Goal: Navigation & Orientation: Understand site structure

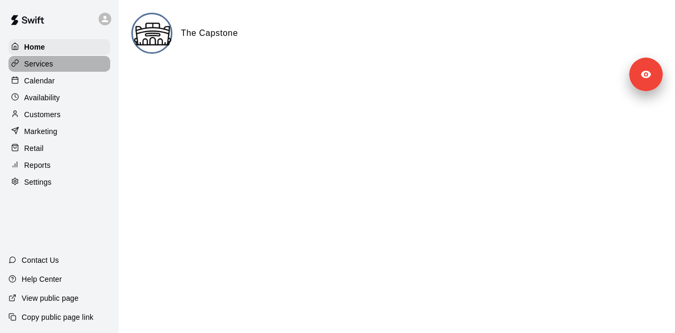
click at [50, 62] on p "Services" at bounding box center [38, 64] width 29 height 11
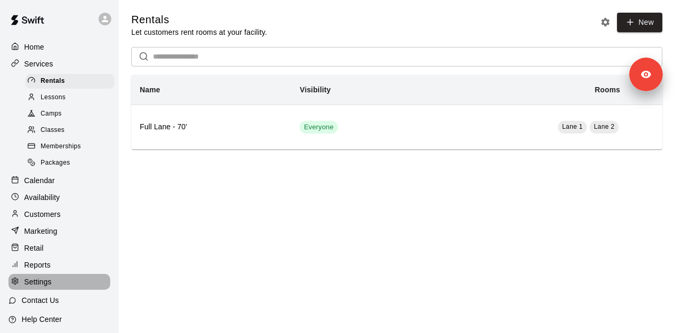
click at [65, 290] on div "Settings" at bounding box center [59, 282] width 102 height 16
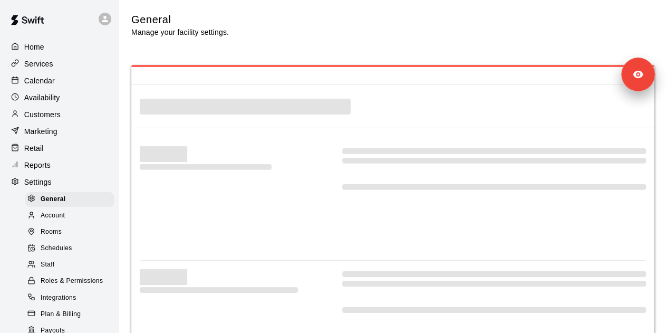
select select "**"
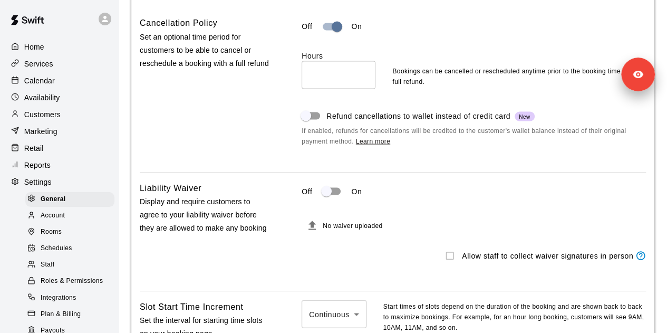
scroll to position [101, 0]
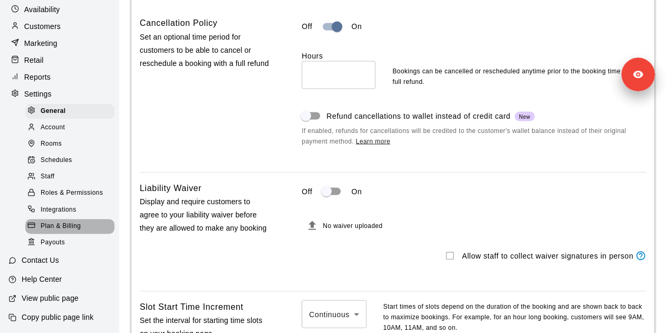
click at [79, 226] on span "Plan & Billing" at bounding box center [61, 226] width 40 height 11
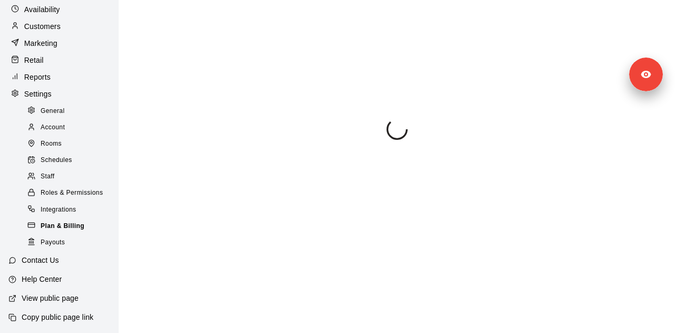
scroll to position [84, 0]
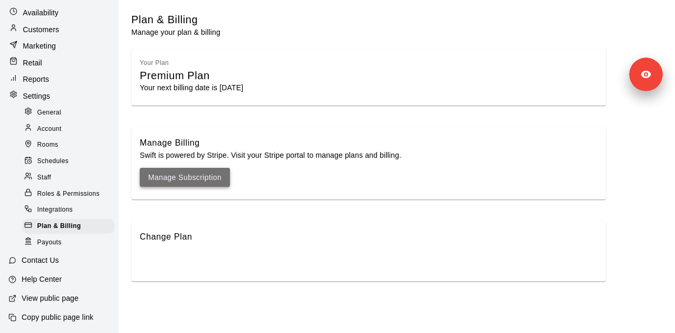
click at [187, 178] on link "Manage Subscription" at bounding box center [184, 177] width 73 height 13
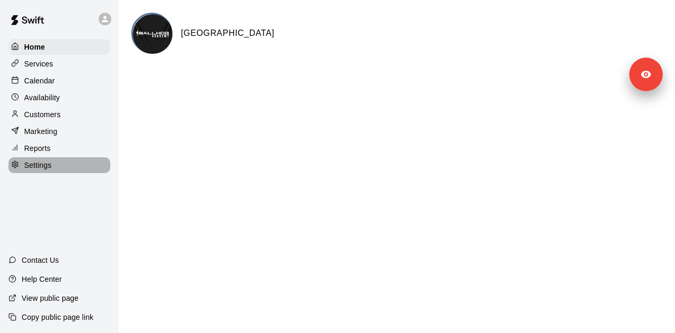
click at [46, 170] on p "Settings" at bounding box center [37, 165] width 27 height 11
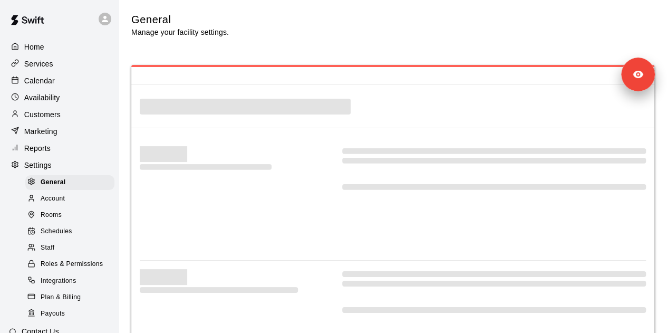
select select "**"
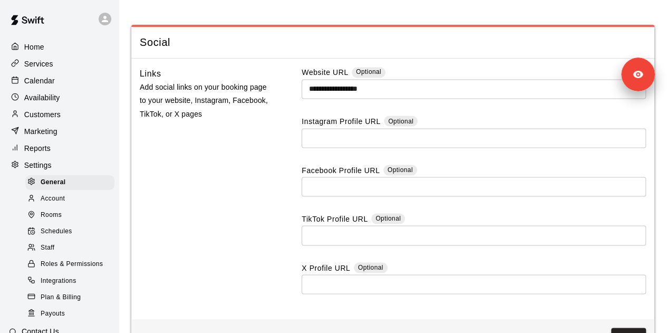
scroll to position [2898, 0]
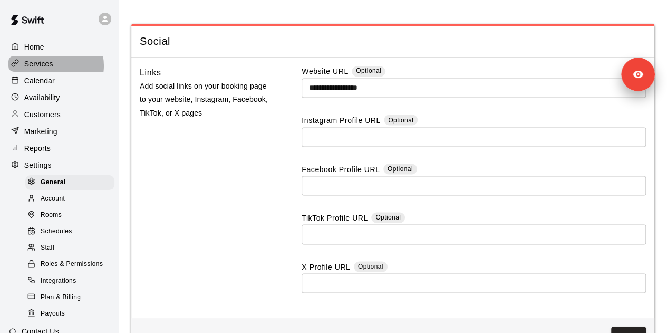
click at [52, 66] on p "Services" at bounding box center [38, 64] width 29 height 11
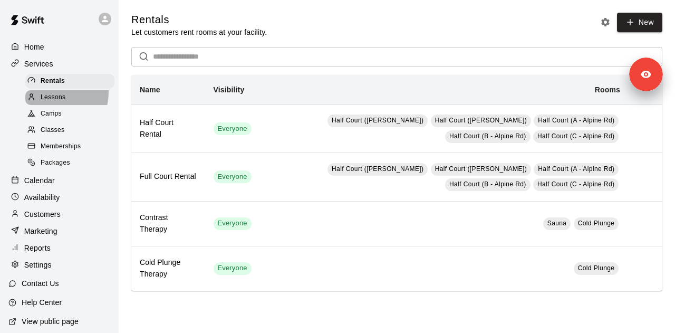
click at [51, 94] on span "Lessons" at bounding box center [53, 97] width 25 height 11
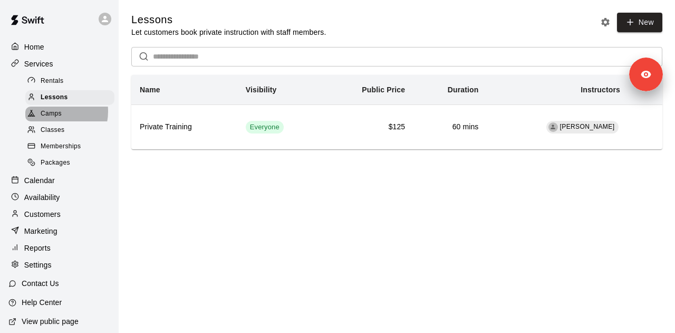
click at [51, 114] on span "Camps" at bounding box center [51, 114] width 21 height 11
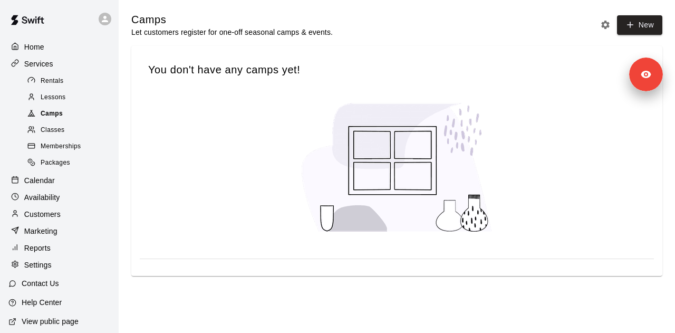
click at [52, 121] on div "Camps" at bounding box center [69, 114] width 89 height 15
click at [54, 185] on p "Calendar" at bounding box center [39, 180] width 31 height 11
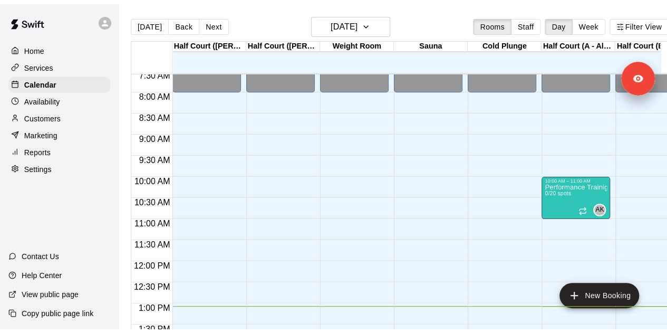
scroll to position [219, 0]
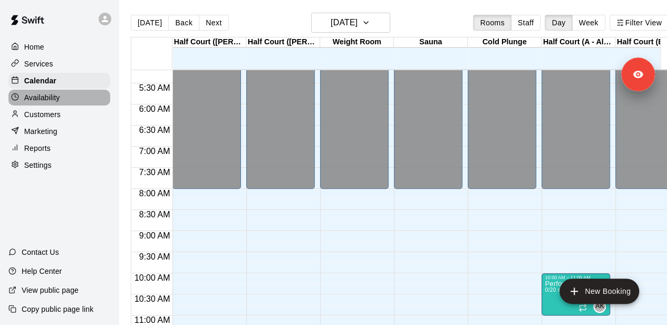
click at [64, 105] on div "Availability" at bounding box center [59, 98] width 102 height 16
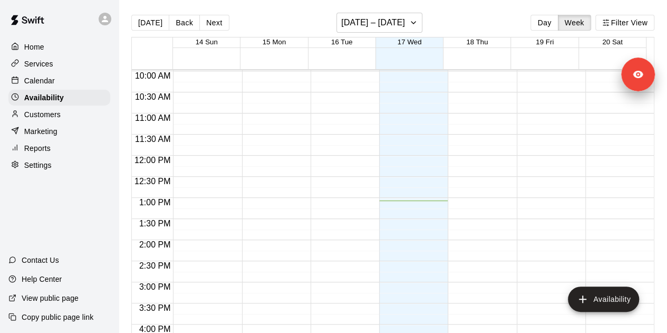
scroll to position [419, 0]
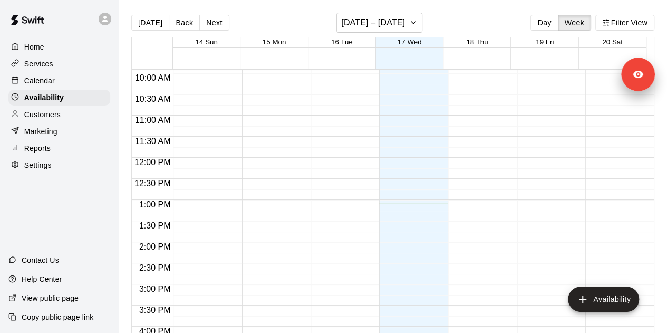
drag, startPoint x: 55, startPoint y: 143, endPoint x: 59, endPoint y: 130, distance: 13.8
click at [59, 130] on div "Home Services Calendar Availability Customers Marketing Reports Settings" at bounding box center [59, 106] width 119 height 136
click at [58, 156] on div "Reports" at bounding box center [59, 148] width 102 height 16
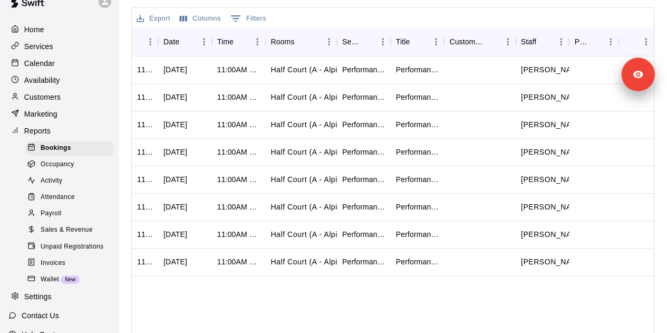
scroll to position [311, 0]
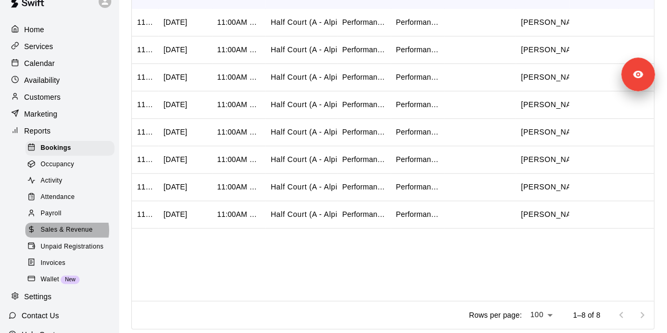
click at [66, 235] on span "Sales & Revenue" at bounding box center [67, 230] width 52 height 11
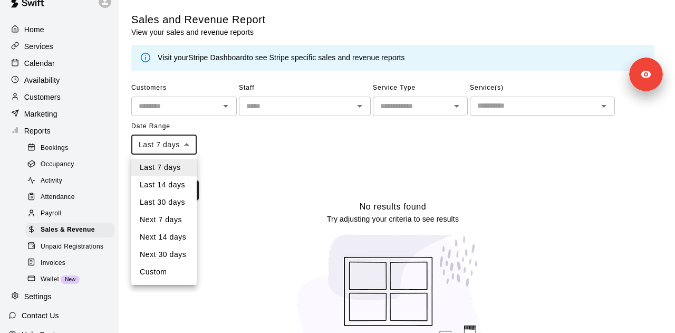
click at [188, 149] on body "Home Services Calendar Availability Customers Marketing Reports Bookings Occupa…" at bounding box center [337, 188] width 675 height 377
click at [177, 207] on li "Last 30 days" at bounding box center [163, 202] width 65 height 17
type input "*****"
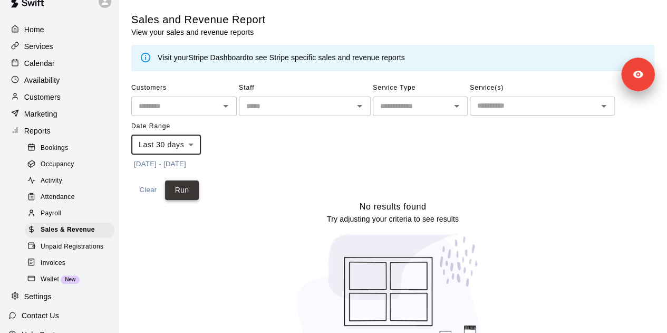
click at [180, 190] on button "Run" at bounding box center [182, 190] width 34 height 20
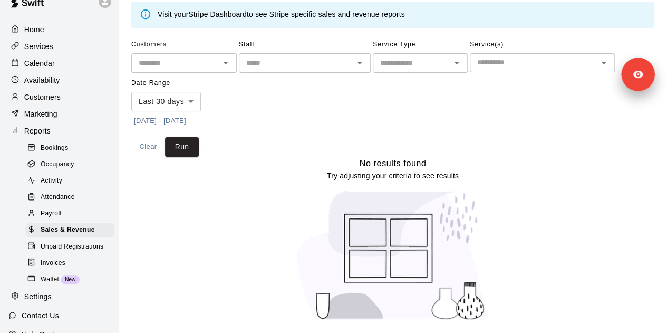
click at [40, 91] on div "Home Services Calendar Availability Customers Marketing Reports Bookings Occupa…" at bounding box center [59, 163] width 119 height 285
click at [44, 97] on p "Customers" at bounding box center [42, 97] width 36 height 11
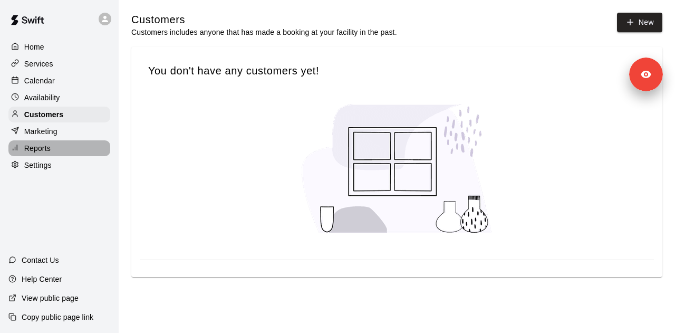
click at [35, 151] on p "Reports" at bounding box center [37, 148] width 26 height 11
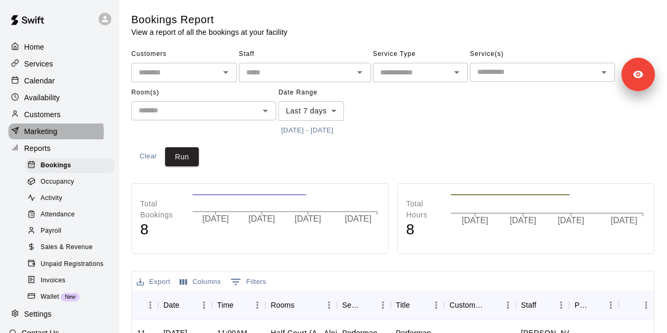
click at [55, 136] on p "Marketing" at bounding box center [40, 131] width 33 height 11
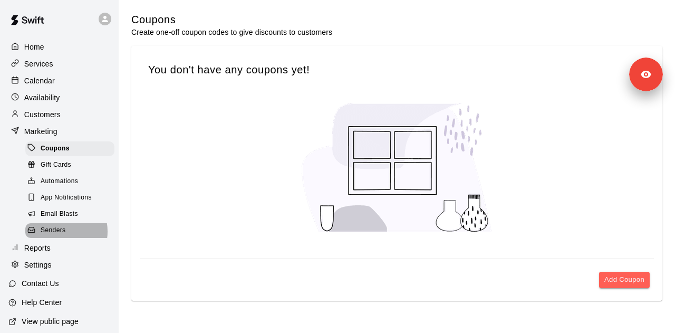
click at [60, 236] on span "Senders" at bounding box center [53, 230] width 25 height 11
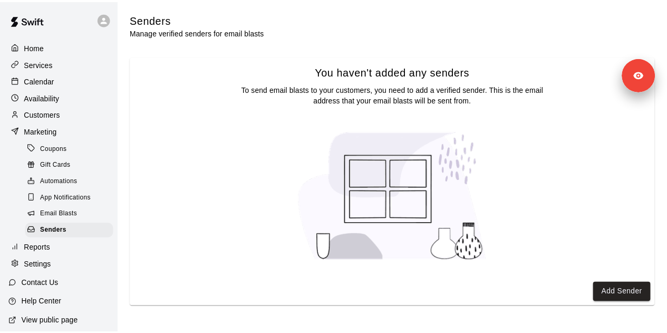
scroll to position [33, 0]
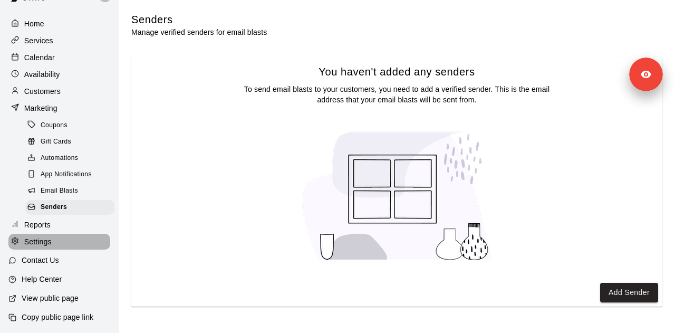
click at [76, 241] on div "Settings" at bounding box center [59, 242] width 102 height 16
select select "**"
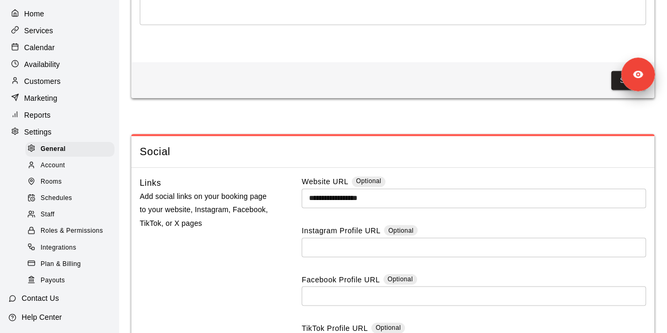
scroll to position [2959, 0]
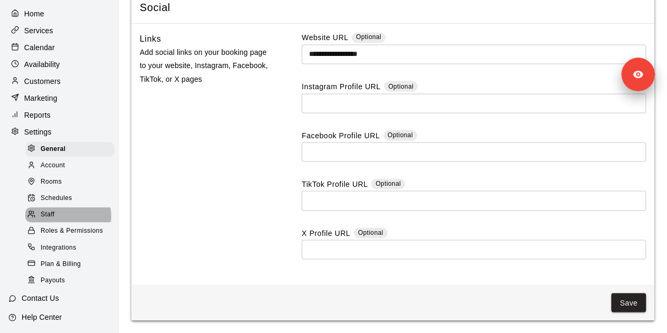
click at [68, 222] on div "Staff" at bounding box center [69, 214] width 89 height 15
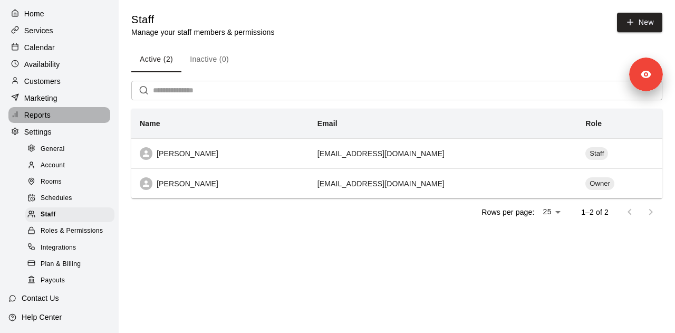
click at [70, 123] on div "Reports" at bounding box center [59, 115] width 102 height 16
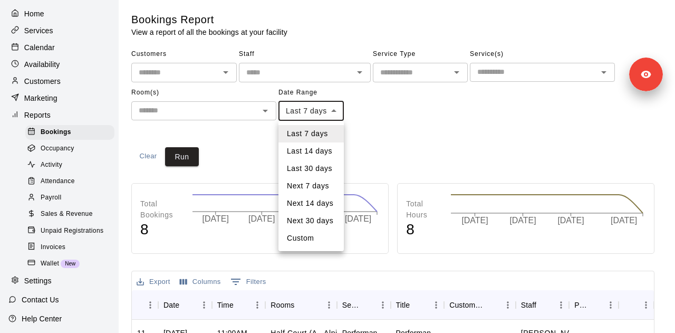
click at [327, 110] on body "Home Services Calendar Availability Customers Marketing Reports Bookings Occupa…" at bounding box center [337, 322] width 675 height 644
click at [317, 173] on li "Last 30 days" at bounding box center [310, 168] width 65 height 17
type input "*****"
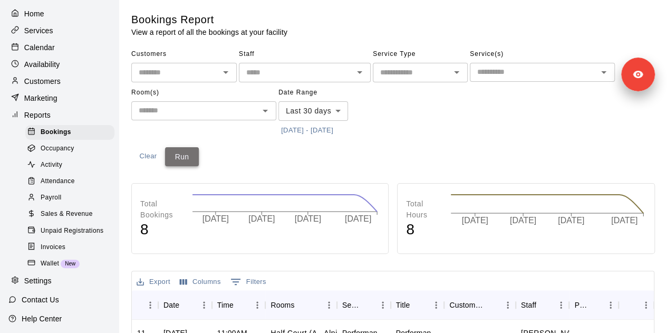
click at [188, 161] on button "Run" at bounding box center [182, 157] width 34 height 20
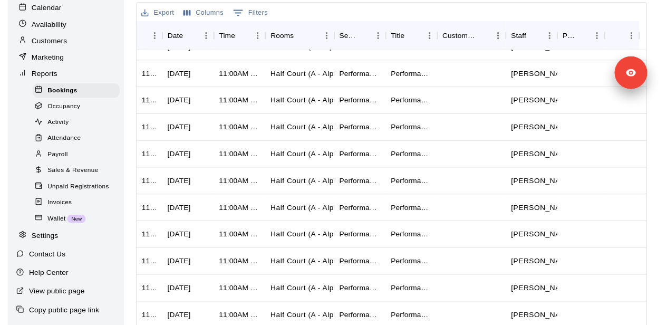
scroll to position [84, 0]
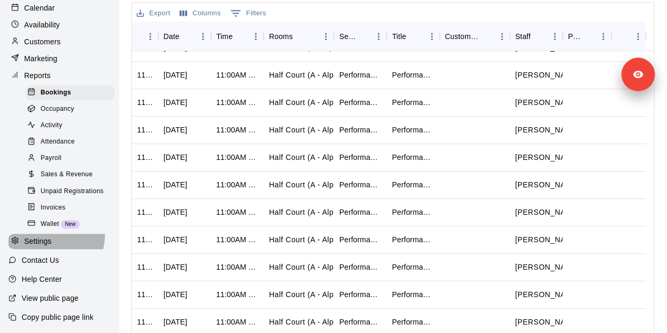
click at [53, 235] on div "Settings" at bounding box center [59, 242] width 102 height 16
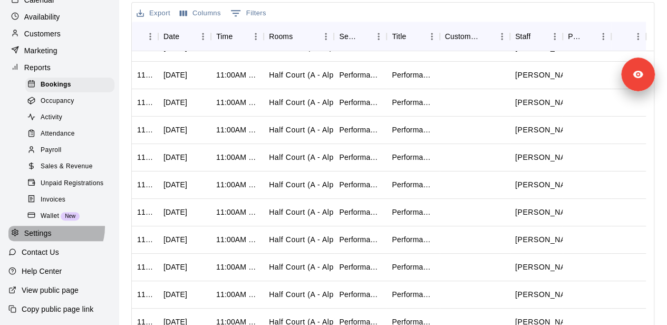
select select "**"
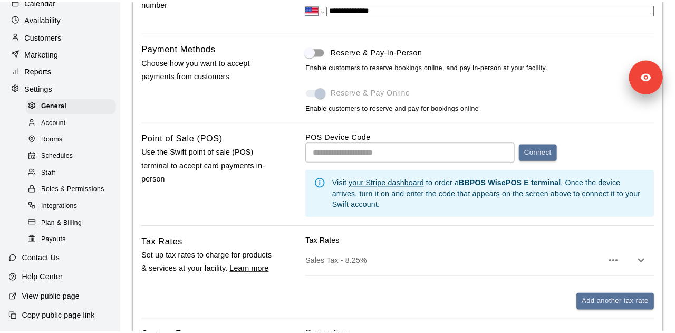
scroll to position [83, 0]
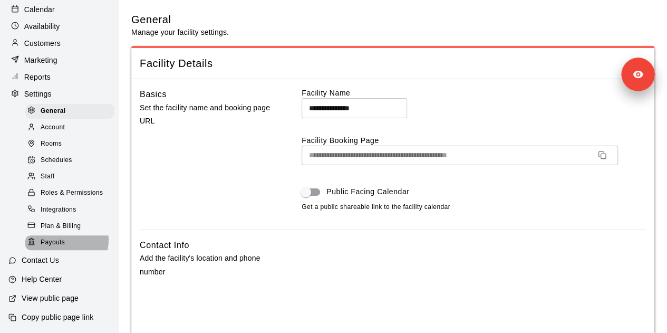
click at [61, 239] on span "Payouts" at bounding box center [53, 242] width 24 height 11
